Goal: Information Seeking & Learning: Learn about a topic

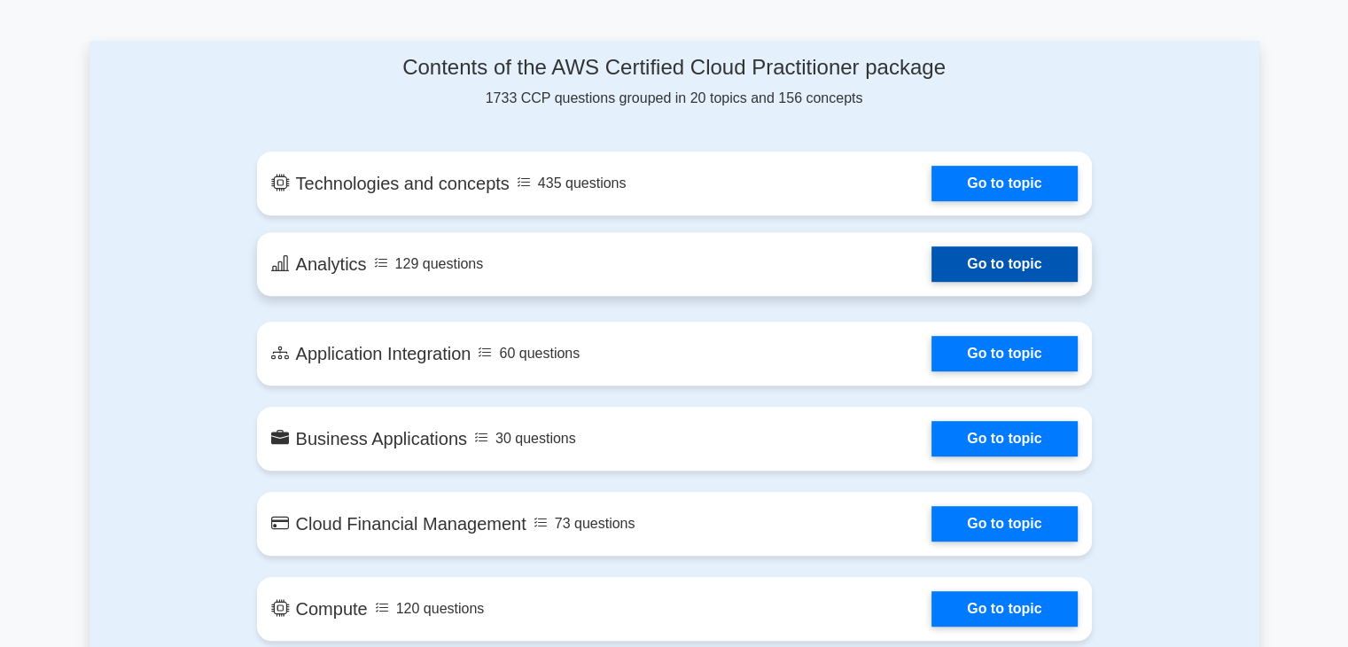
scroll to position [886, 0]
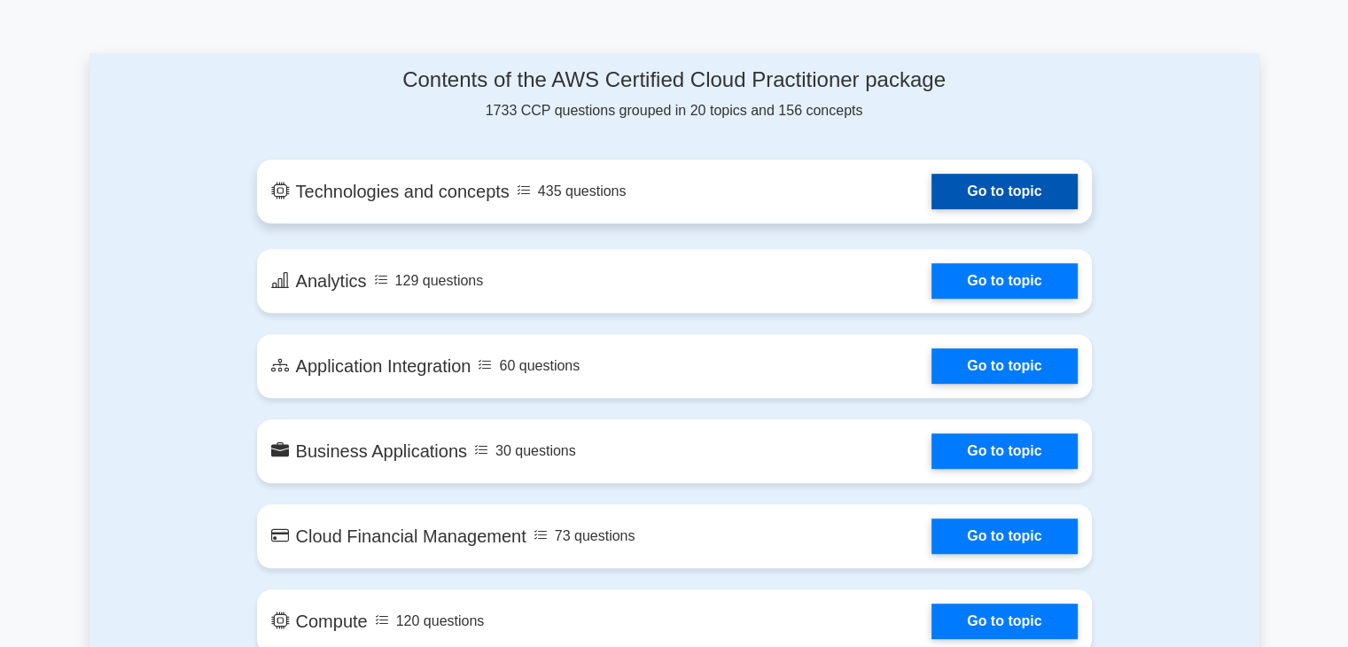
click at [959, 198] on link "Go to topic" at bounding box center [1003, 191] width 145 height 35
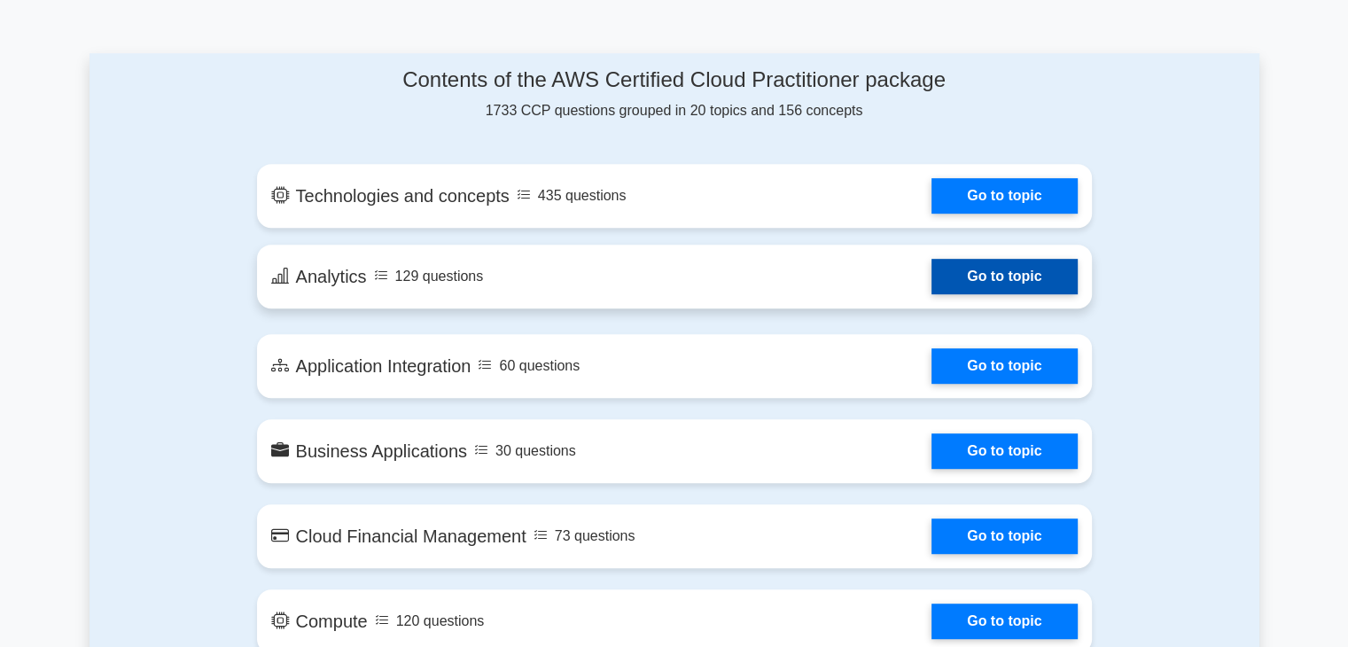
click at [931, 269] on link "Go to topic" at bounding box center [1003, 276] width 145 height 35
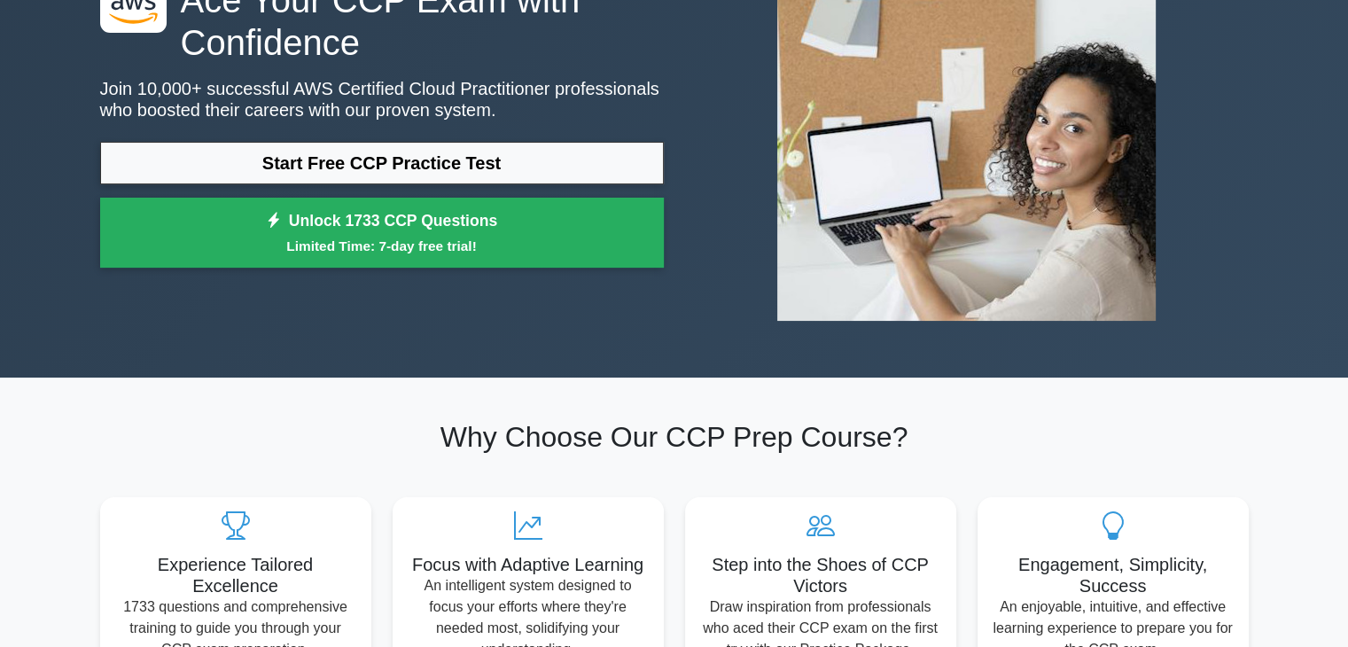
scroll to position [0, 0]
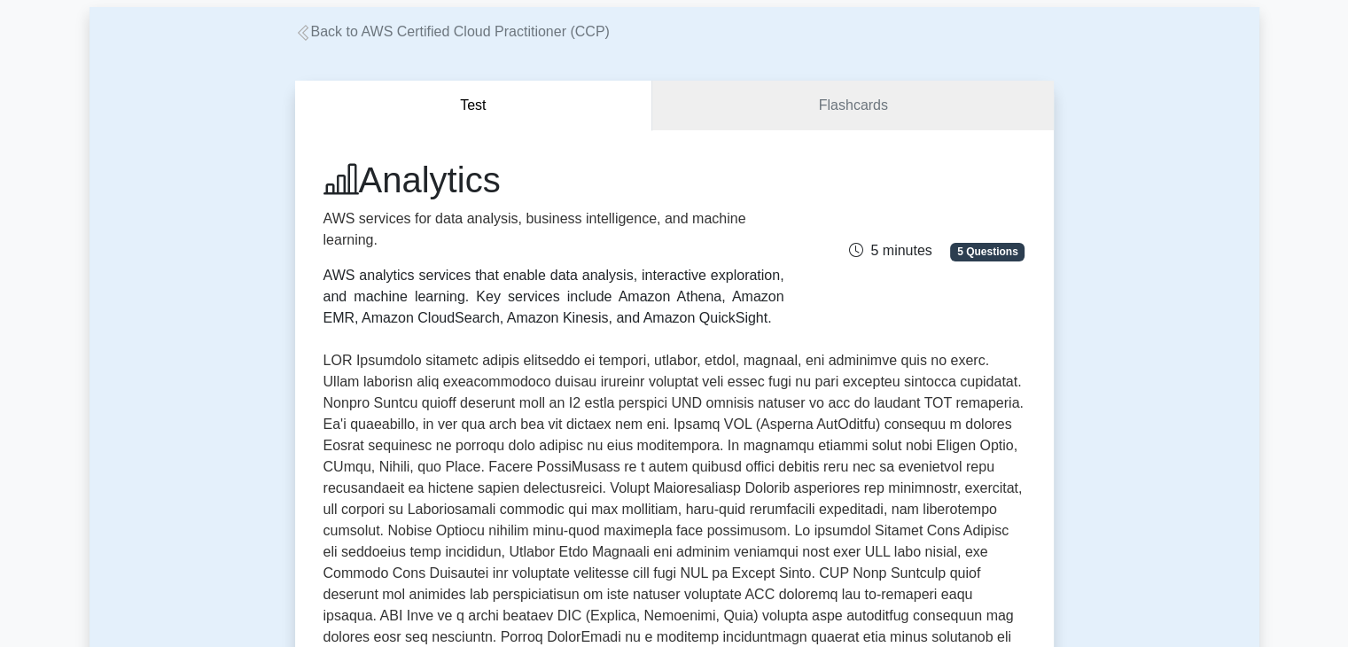
scroll to position [89, 0]
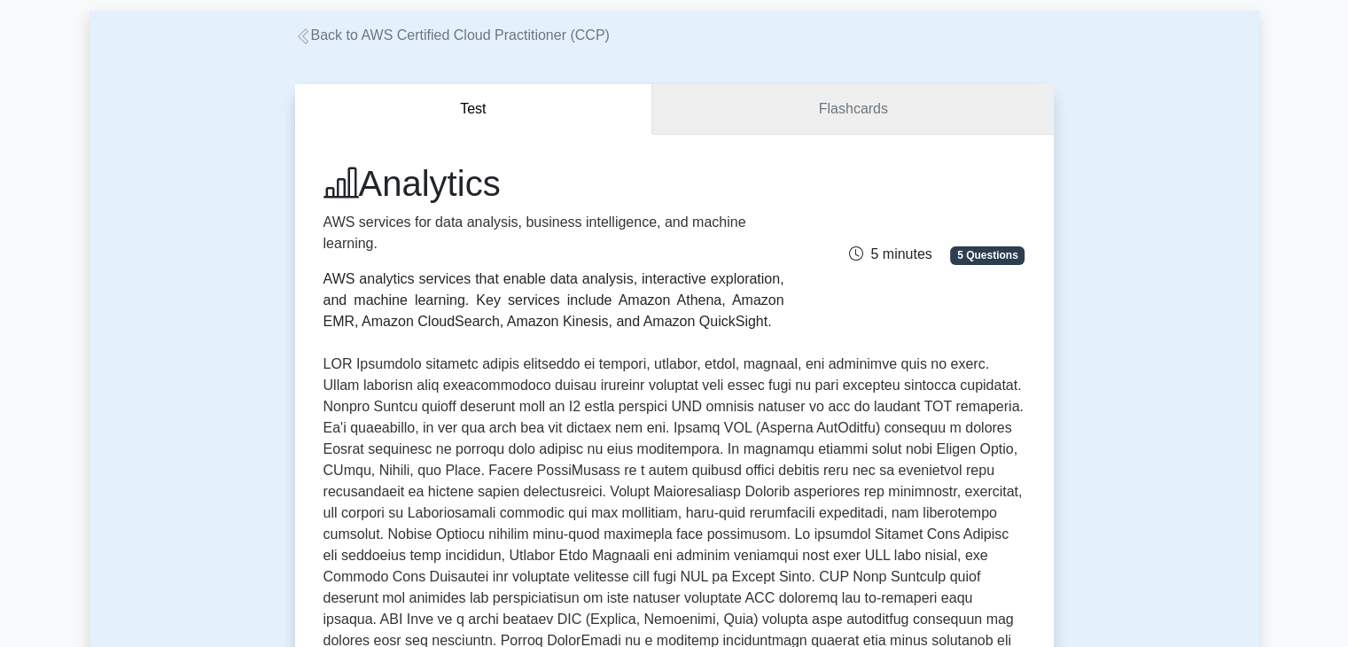
click at [748, 110] on link "Flashcards" at bounding box center [852, 109] width 400 height 50
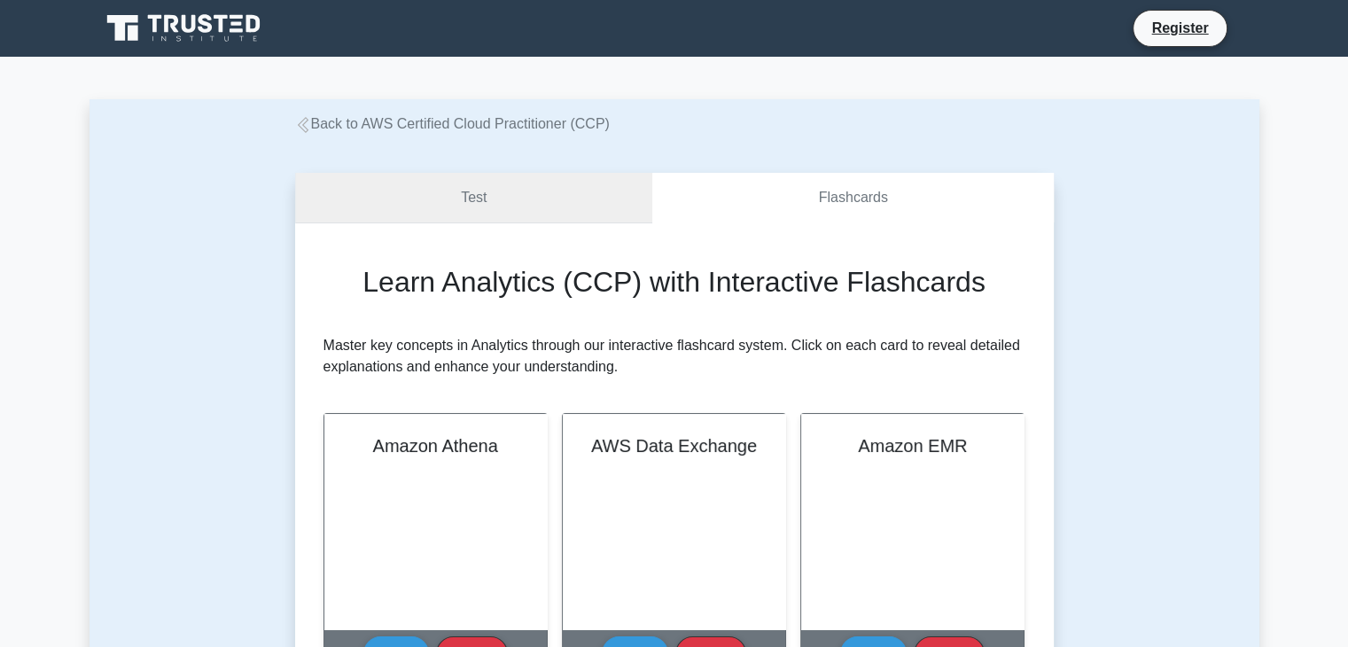
click at [469, 209] on link "Test" at bounding box center [474, 198] width 358 height 50
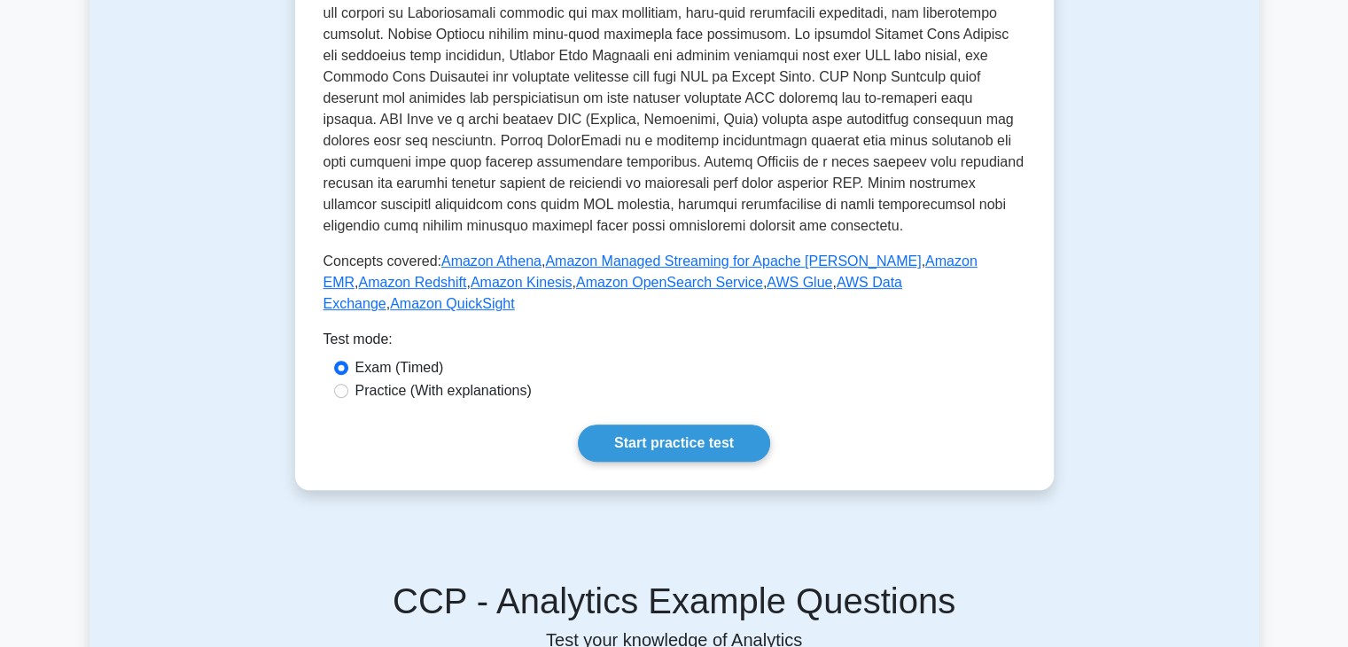
scroll to position [620, 0]
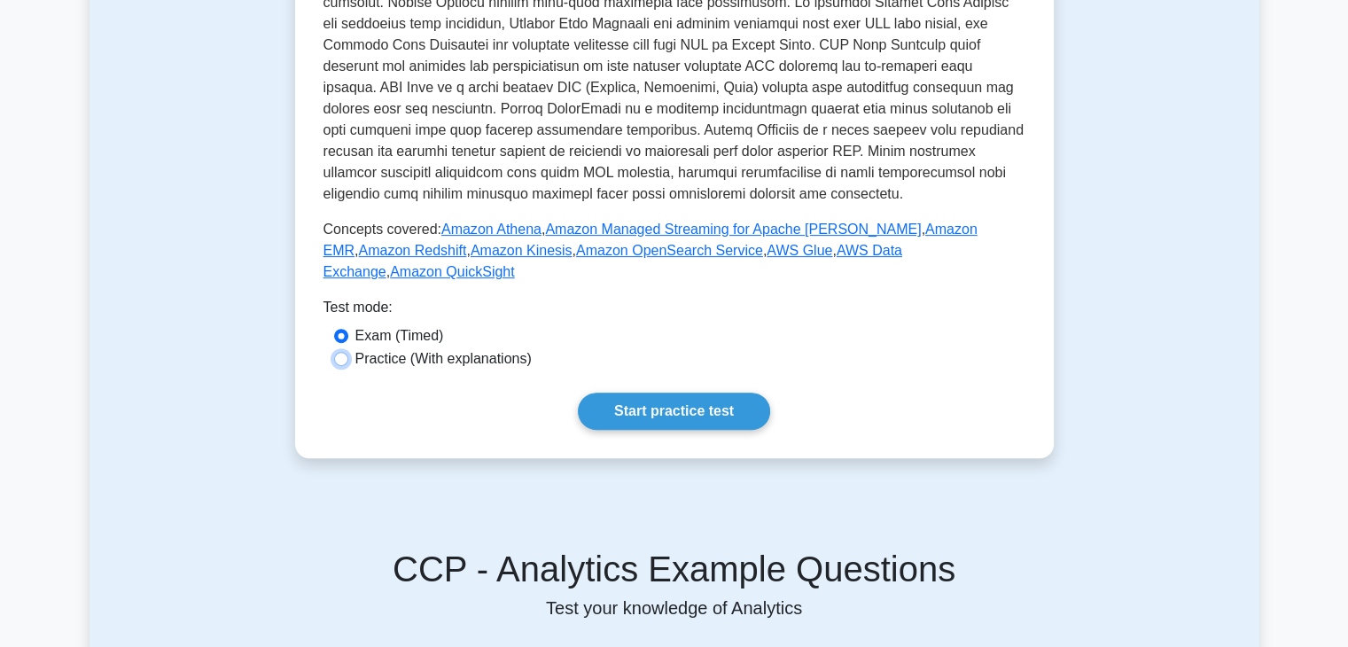
click at [341, 352] on input "Practice (With explanations)" at bounding box center [341, 359] width 14 height 14
radio input "true"
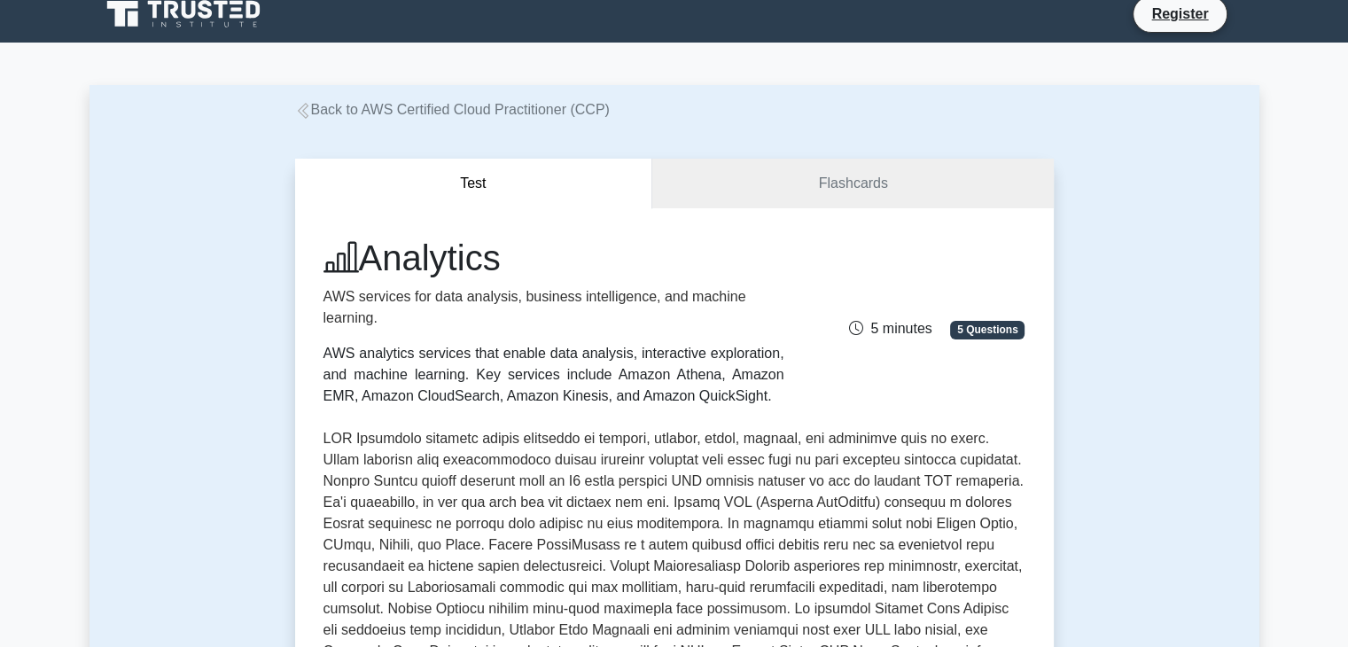
scroll to position [0, 0]
